Goal: Check status

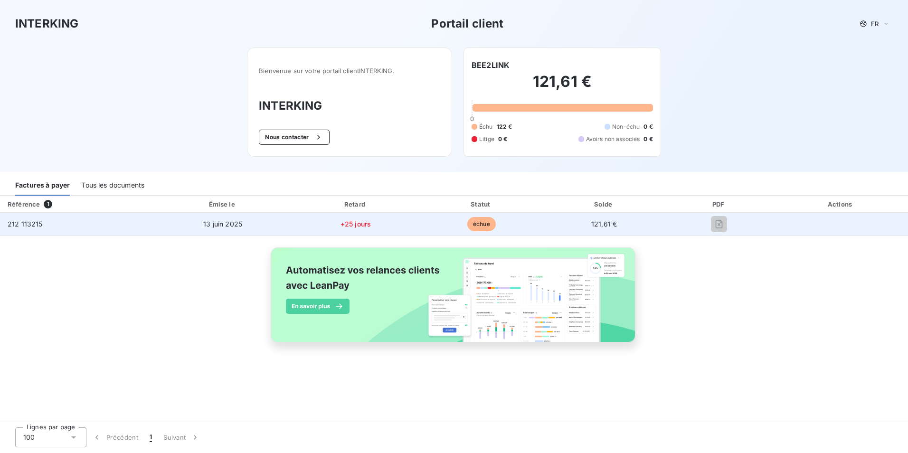
click at [38, 223] on span "212 113215" at bounding box center [25, 224] width 35 height 8
click at [39, 224] on span "212 113215" at bounding box center [25, 224] width 35 height 8
click at [220, 226] on span "13 juin 2025" at bounding box center [222, 224] width 39 height 8
